Goal: Task Accomplishment & Management: Use online tool/utility

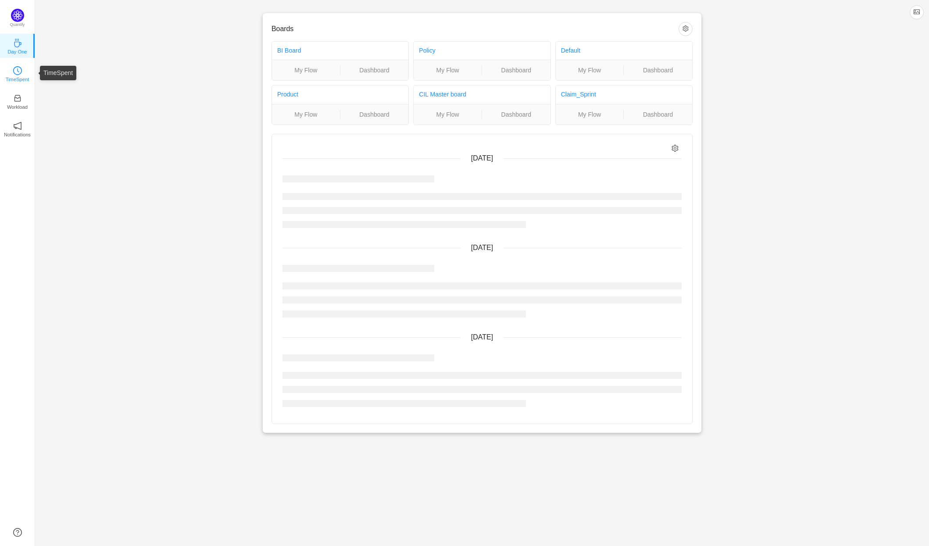
click at [16, 68] on icon "icon: clock-circle" at bounding box center [17, 70] width 9 height 9
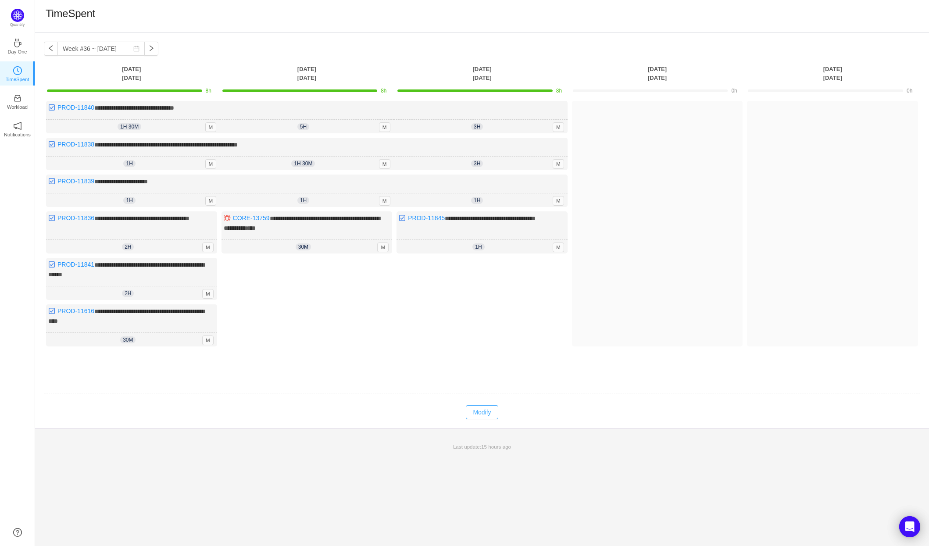
click at [486, 410] on button "Modify" at bounding box center [482, 412] width 32 height 14
click at [476, 268] on button "Log Time" at bounding box center [475, 272] width 49 height 14
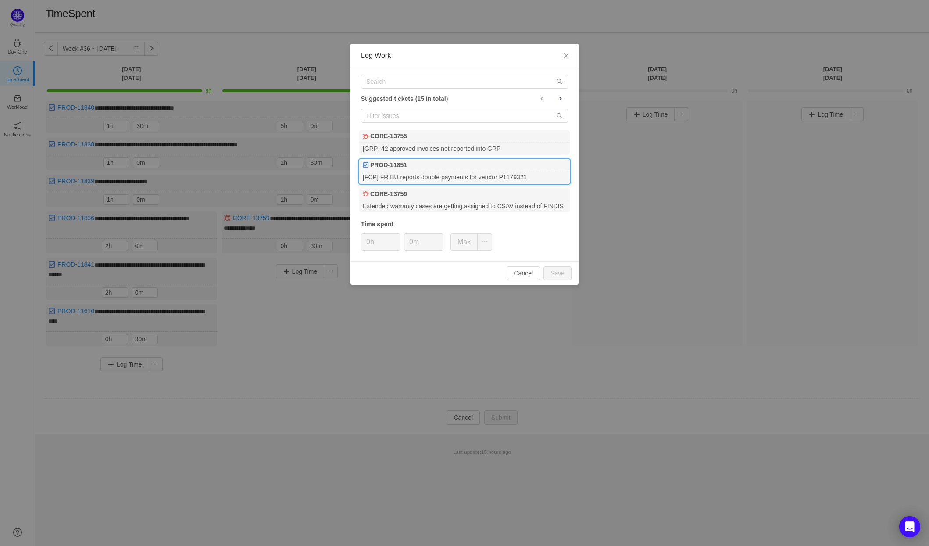
click at [425, 168] on div "PROD-11851" at bounding box center [464, 165] width 211 height 12
click at [558, 270] on button "Save" at bounding box center [558, 273] width 28 height 14
type input "0h"
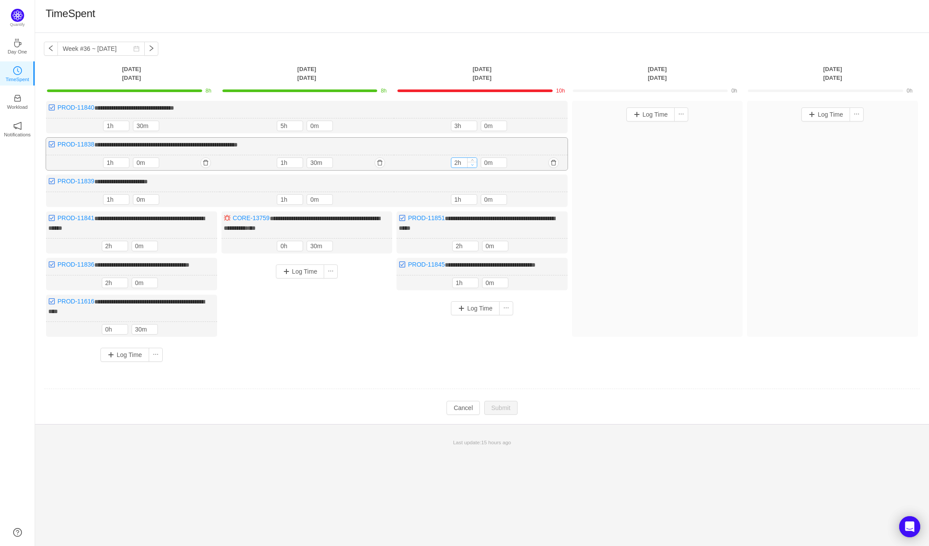
click at [472, 163] on icon "icon: down" at bounding box center [472, 164] width 3 height 3
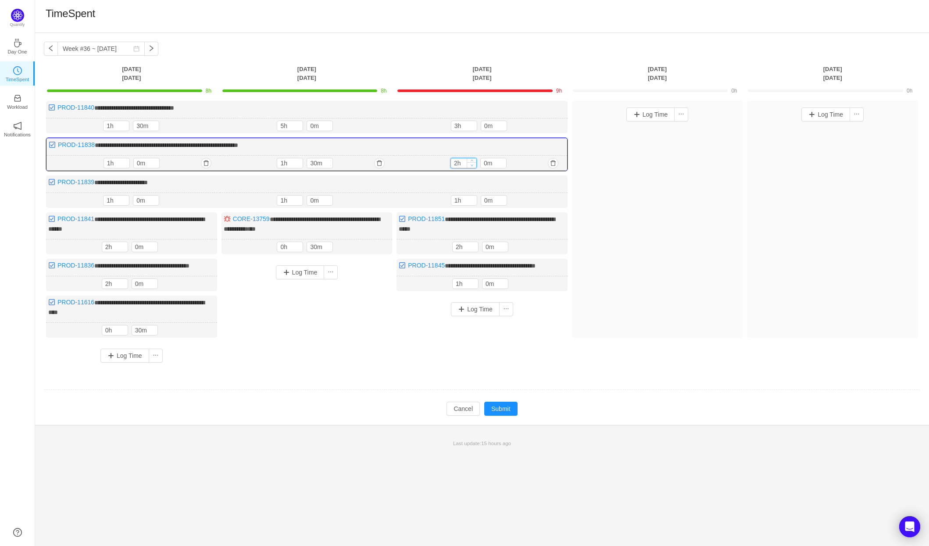
type input "1h"
click at [472, 164] on icon "icon: down" at bounding box center [471, 165] width 3 height 3
click at [504, 414] on button "Submit" at bounding box center [500, 409] width 33 height 14
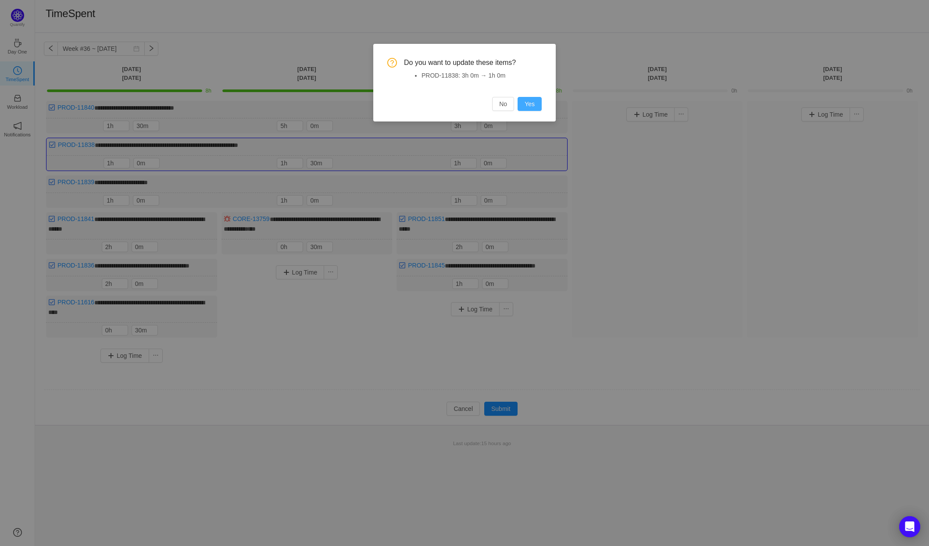
click at [527, 101] on button "Yes" at bounding box center [530, 104] width 24 height 14
